Goal: Task Accomplishment & Management: Use online tool/utility

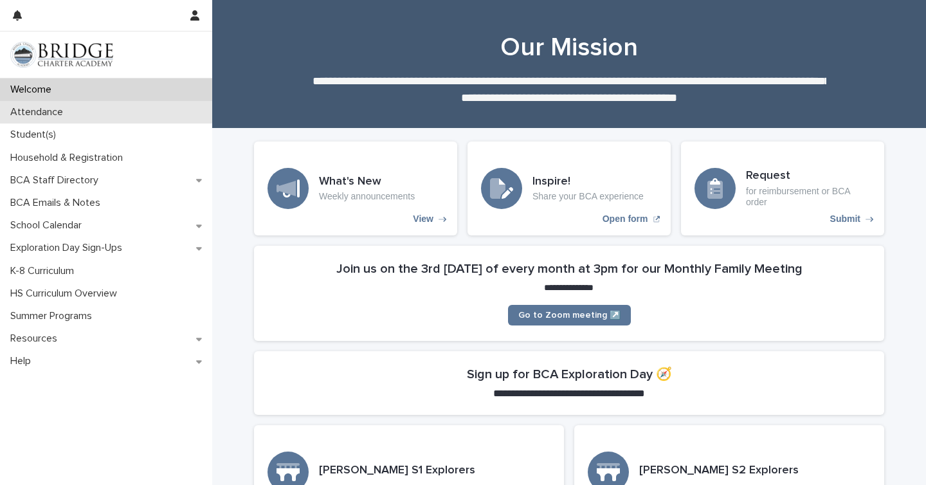
click at [86, 114] on div "Attendance" at bounding box center [106, 112] width 212 height 23
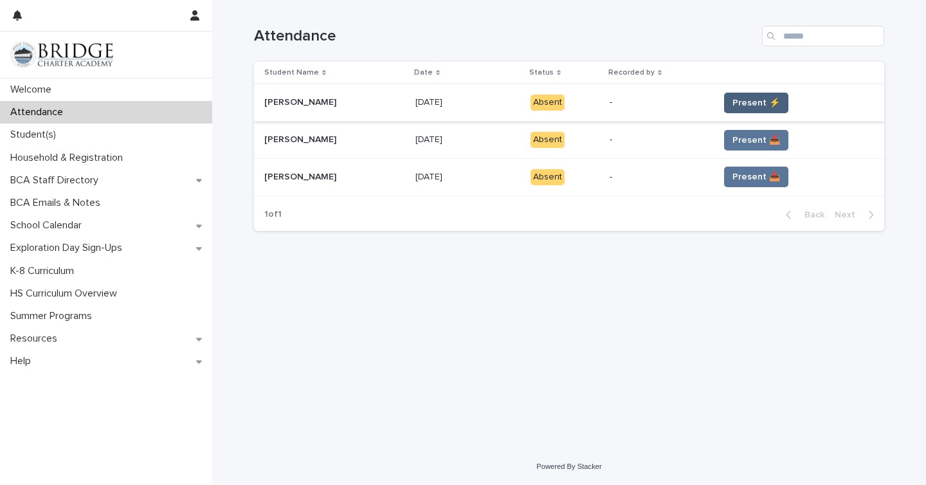
click at [736, 100] on span "Present ⚡" at bounding box center [756, 102] width 48 height 13
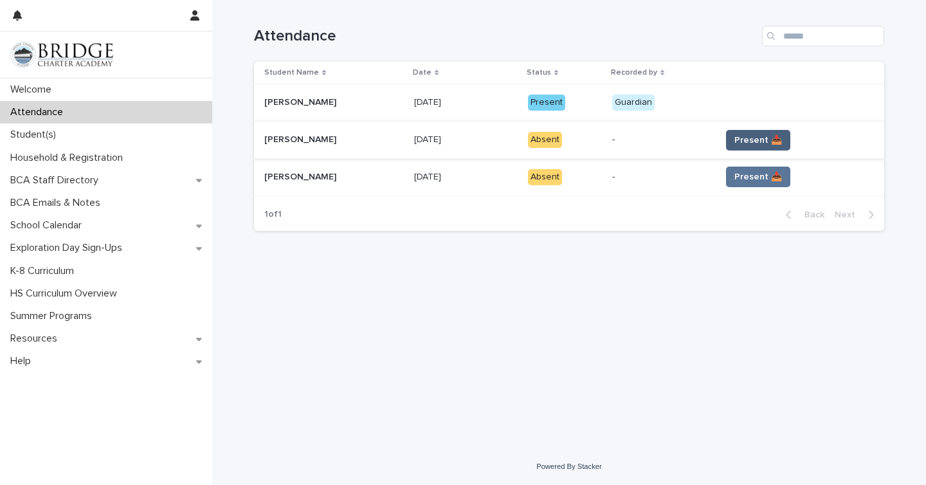
click at [766, 139] on span "Present 📥" at bounding box center [758, 140] width 48 height 13
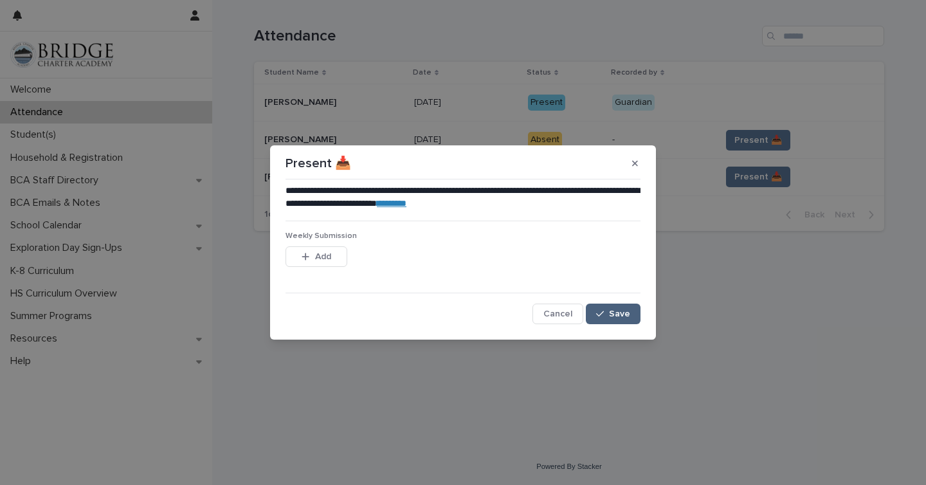
click at [613, 318] on button "Save" at bounding box center [613, 313] width 55 height 21
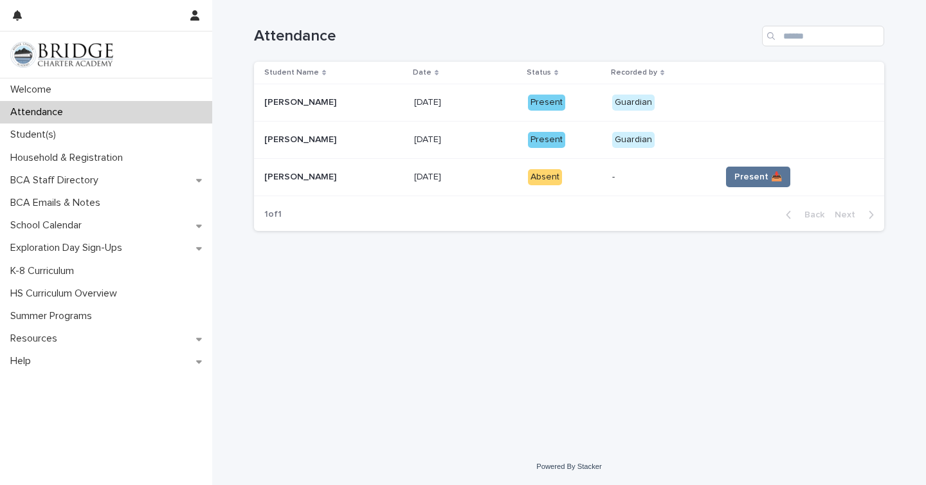
click at [748, 182] on span "Present 📥" at bounding box center [758, 176] width 48 height 13
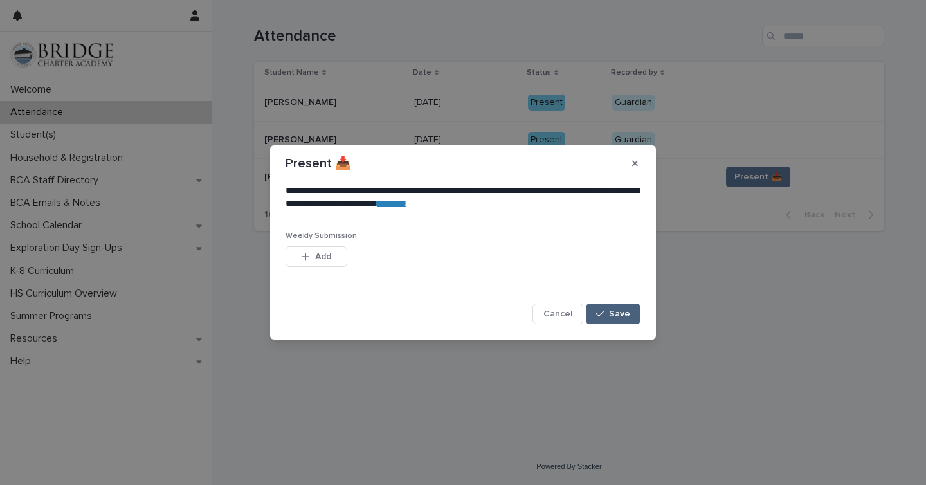
click at [596, 308] on button "Save" at bounding box center [613, 313] width 55 height 21
